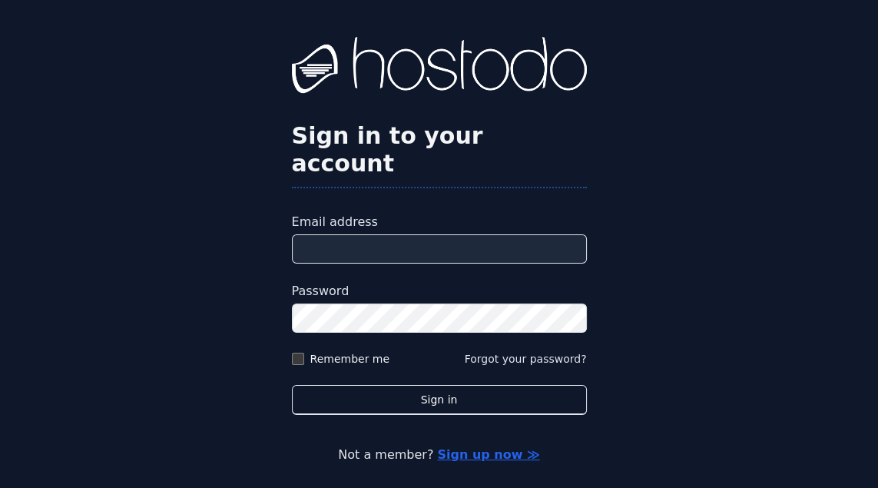
click at [576, 264] on input "Email address" at bounding box center [439, 248] width 295 height 29
type input "**********"
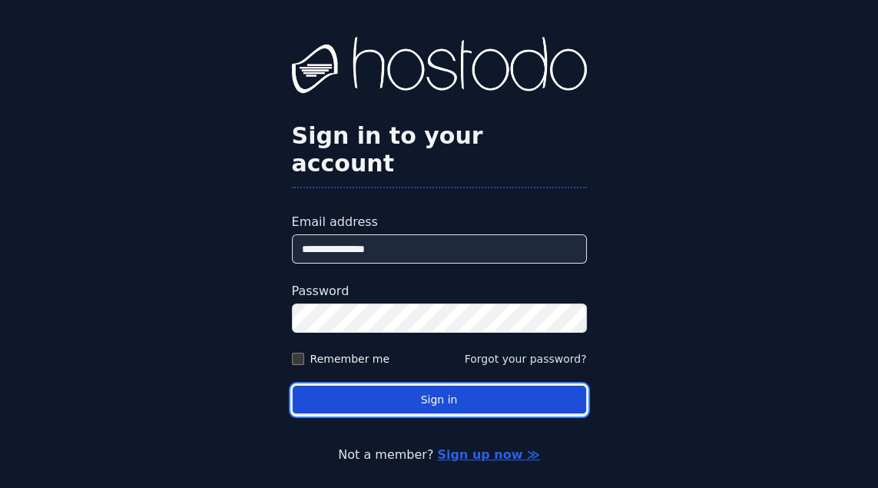
click at [433, 415] on button "Sign in" at bounding box center [439, 400] width 295 height 30
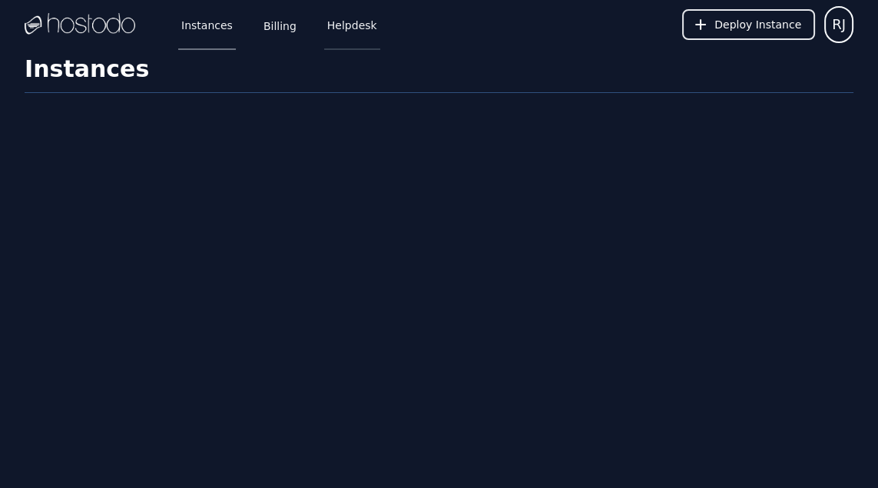
click at [347, 25] on link "Helpdesk" at bounding box center [352, 24] width 56 height 51
